Goal: Task Accomplishment & Management: Manage account settings

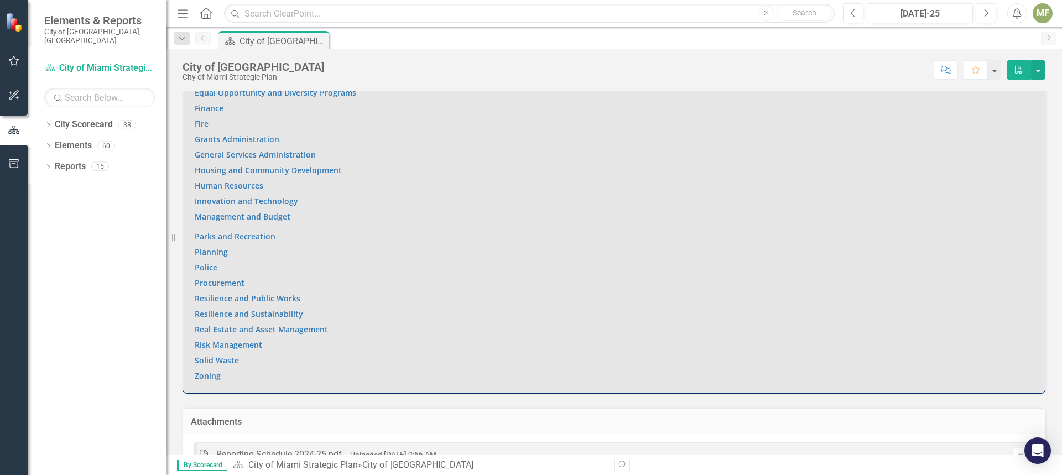
scroll to position [829, 0]
click at [255, 305] on link "Resilience and Sustainability" at bounding box center [249, 310] width 108 height 11
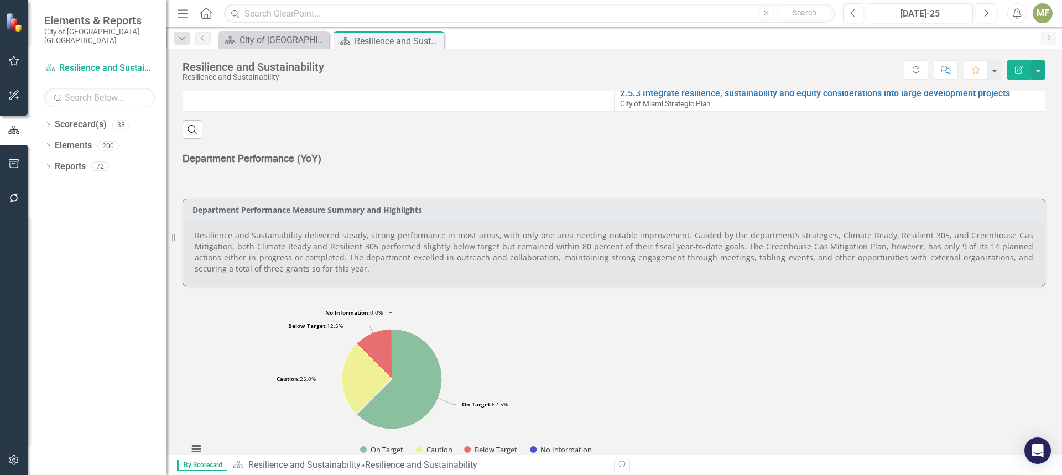
scroll to position [502, 0]
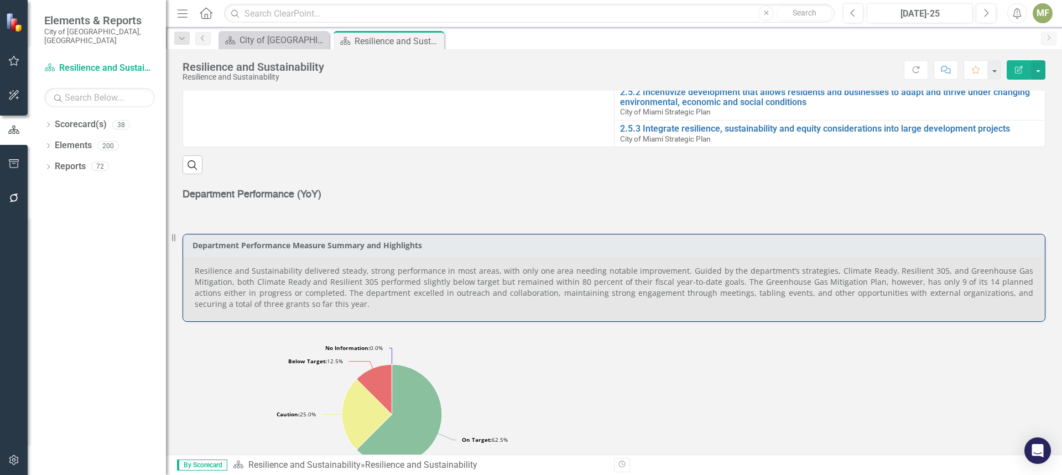
click at [438, 272] on p "Resilience and Sustainability delivered steady, strong performance in most area…" at bounding box center [614, 287] width 838 height 44
click at [1045, 18] on div "MF" at bounding box center [1042, 13] width 20 height 20
click at [1005, 144] on link "Logout Log Out" at bounding box center [1007, 139] width 87 height 20
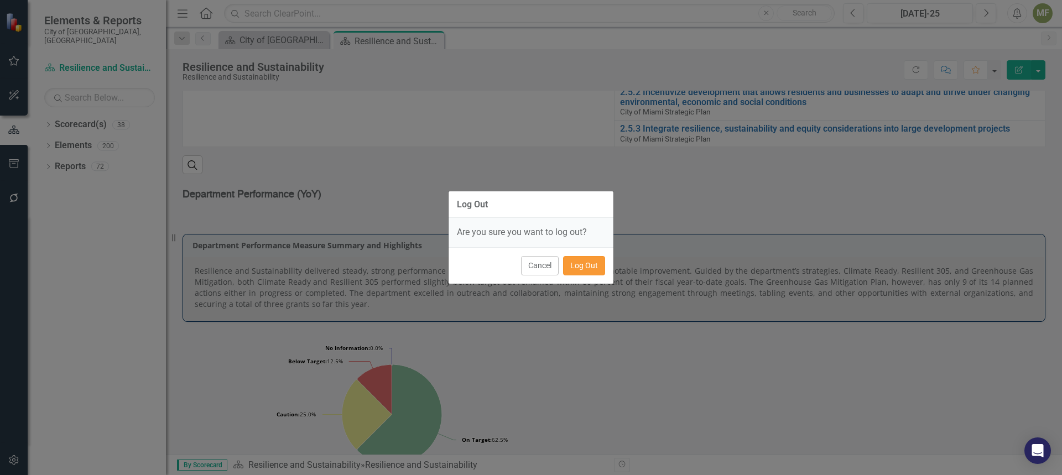
click at [579, 264] on button "Log Out" at bounding box center [584, 265] width 42 height 19
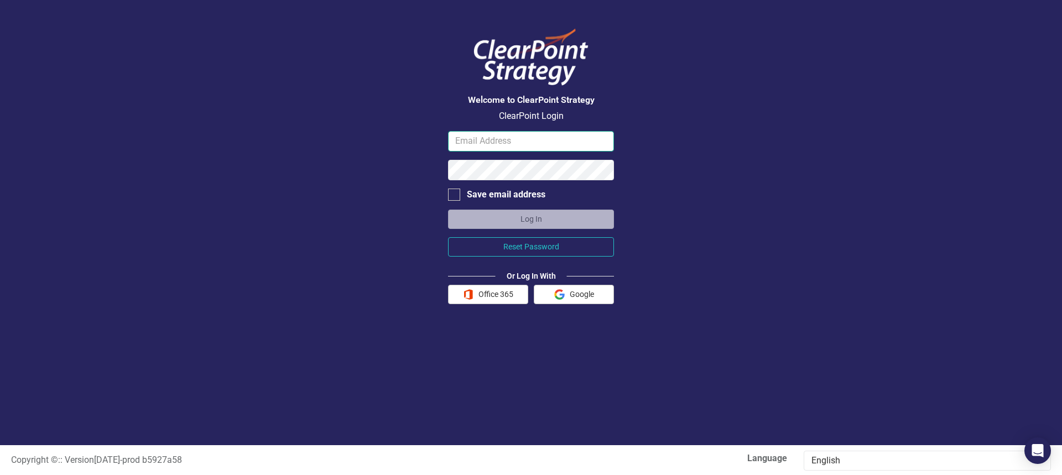
type input "[EMAIL_ADDRESS][DOMAIN_NAME]"
